Goal: Task Accomplishment & Management: Manage account settings

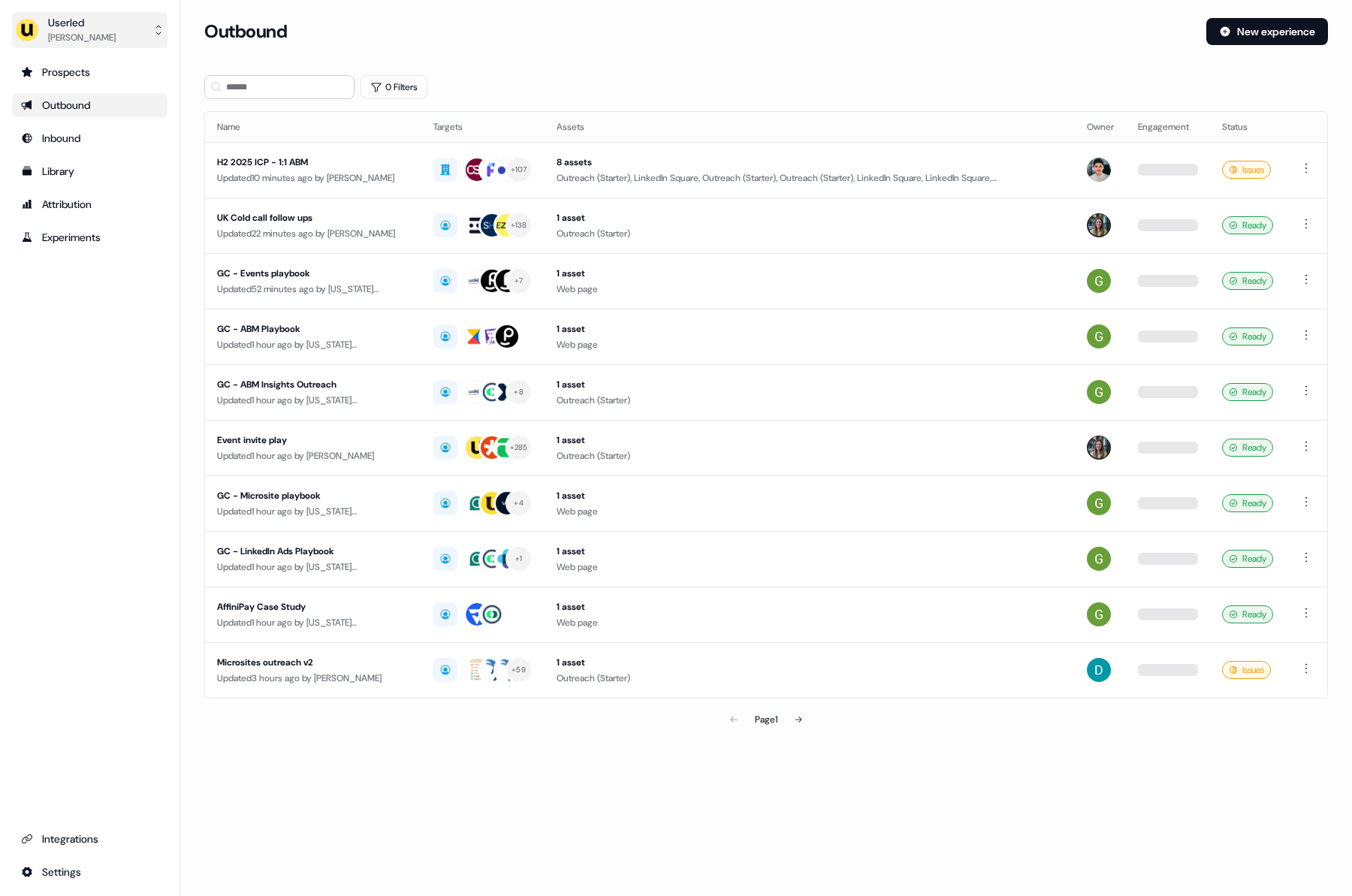
click at [144, 33] on button "Userled [PERSON_NAME]" at bounding box center [89, 29] width 155 height 36
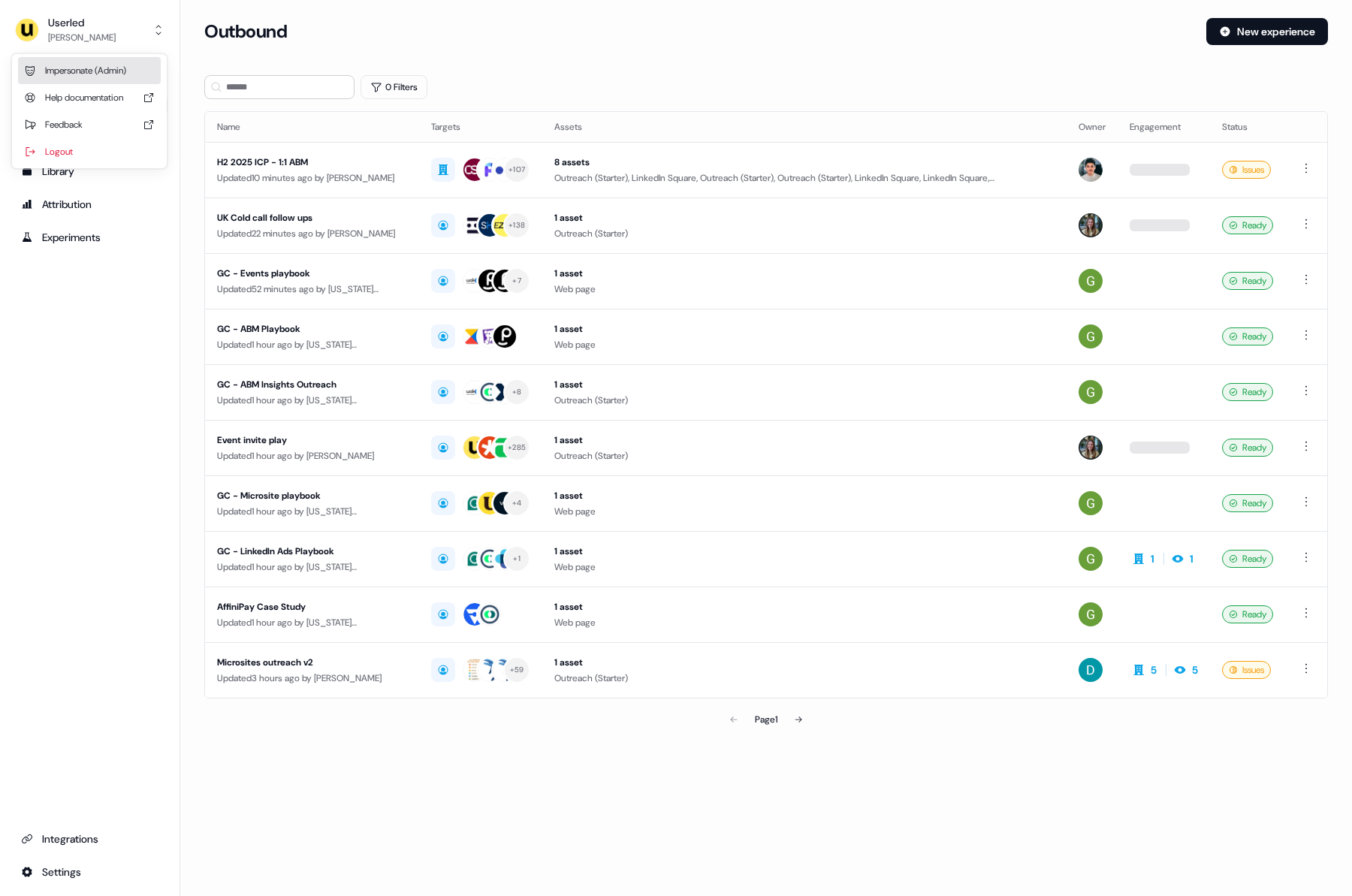
click at [133, 77] on div "Impersonate (Admin)" at bounding box center [89, 71] width 142 height 27
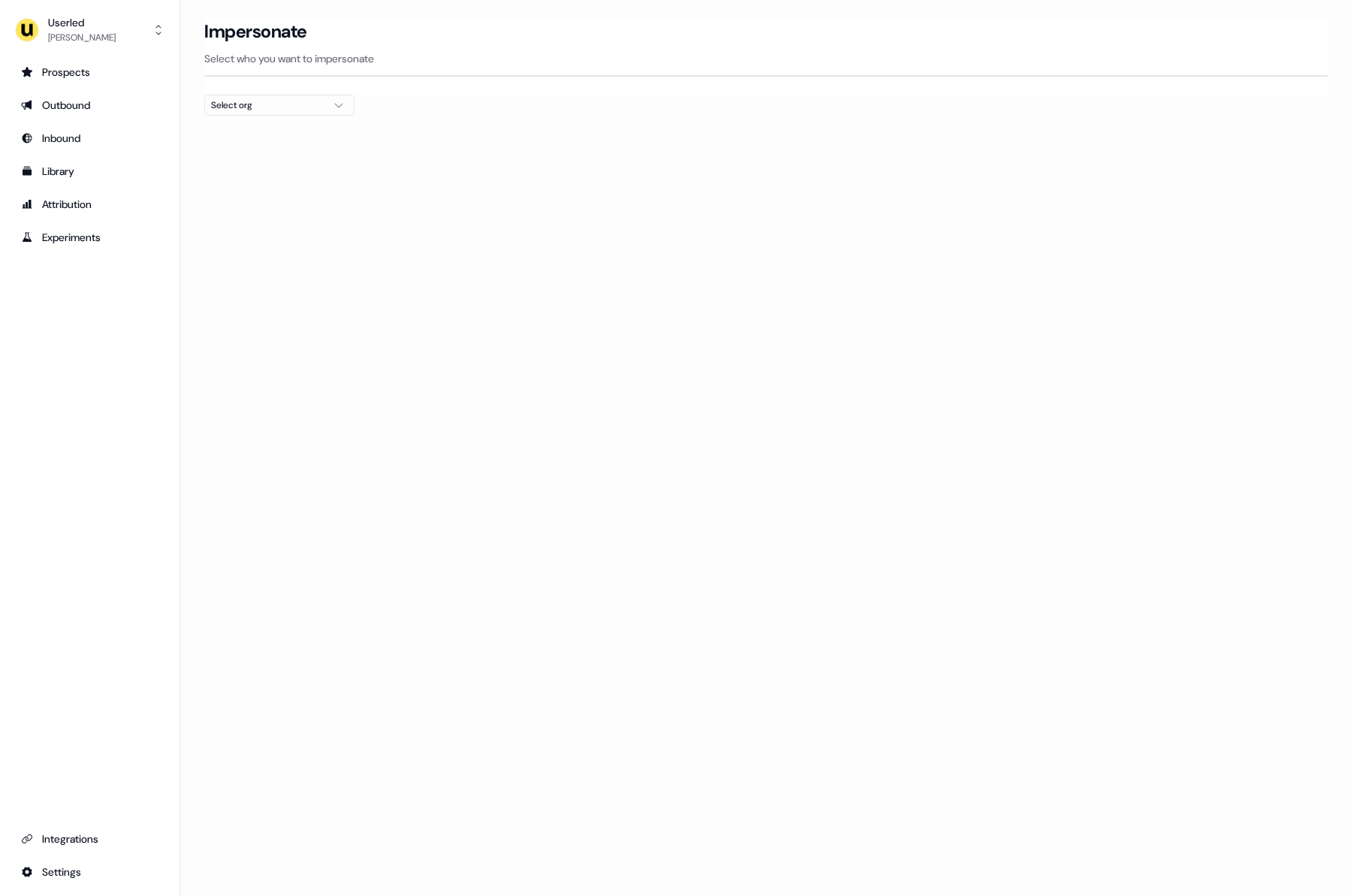
click at [277, 99] on div "Select org" at bounding box center [267, 106] width 112 height 15
type input "*****"
click at [279, 158] on div "Canva" at bounding box center [279, 159] width 148 height 24
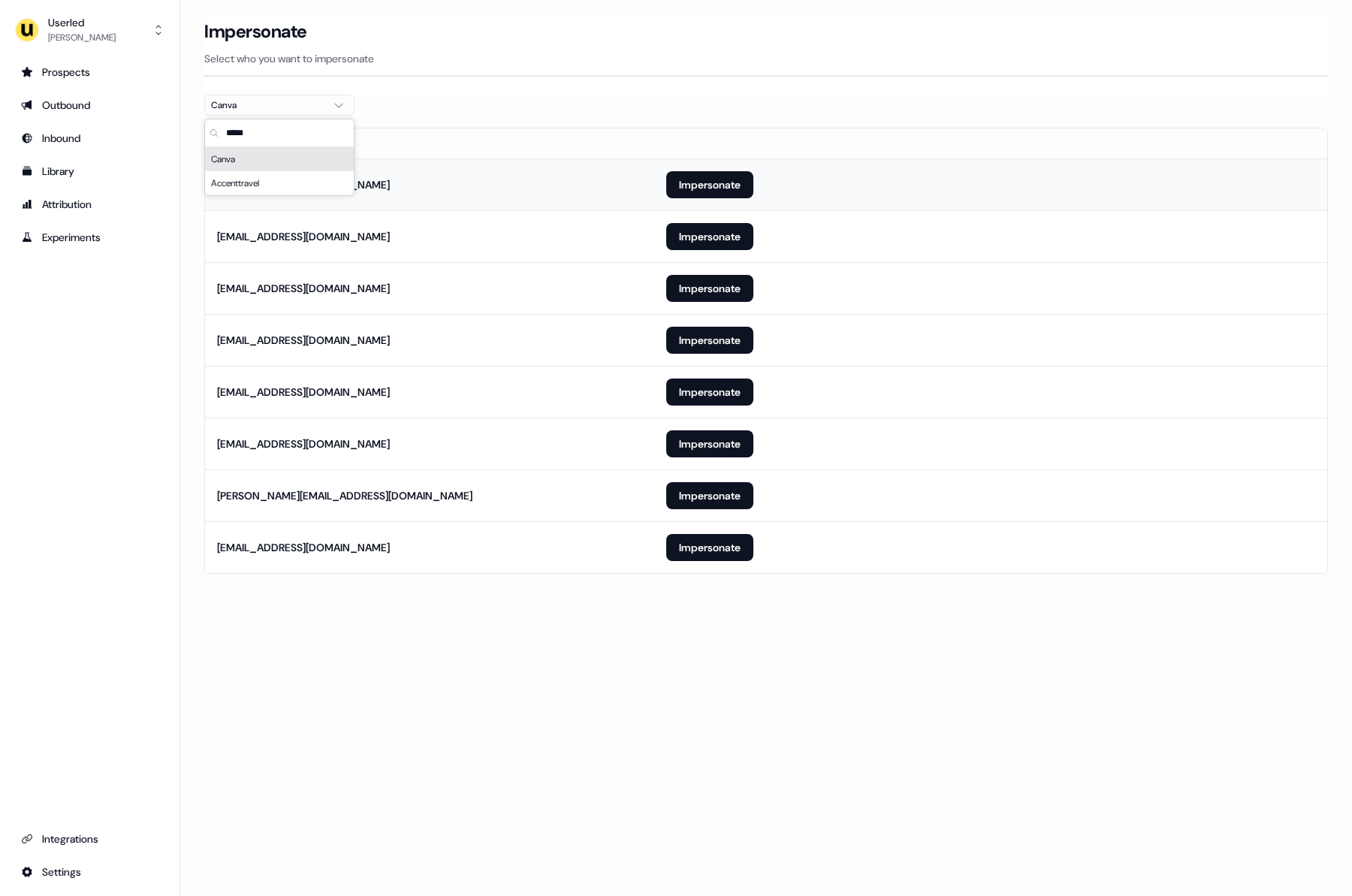
click at [614, 168] on td "[EMAIL_ADDRESS][DOMAIN_NAME]" at bounding box center [429, 184] width 449 height 51
click at [709, 184] on button "Impersonate" at bounding box center [709, 185] width 87 height 27
